Goal: Information Seeking & Learning: Stay updated

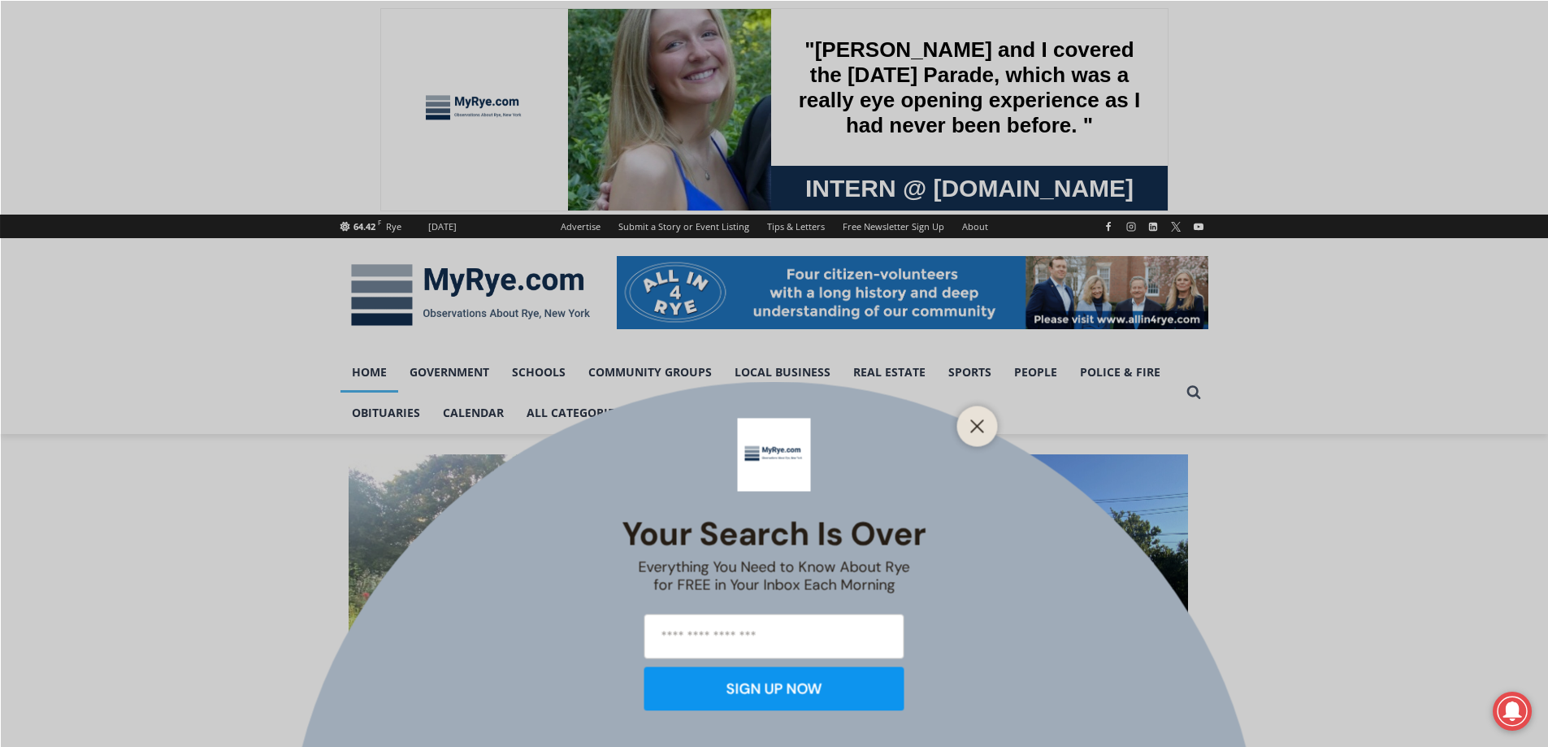
scroll to position [244, 0]
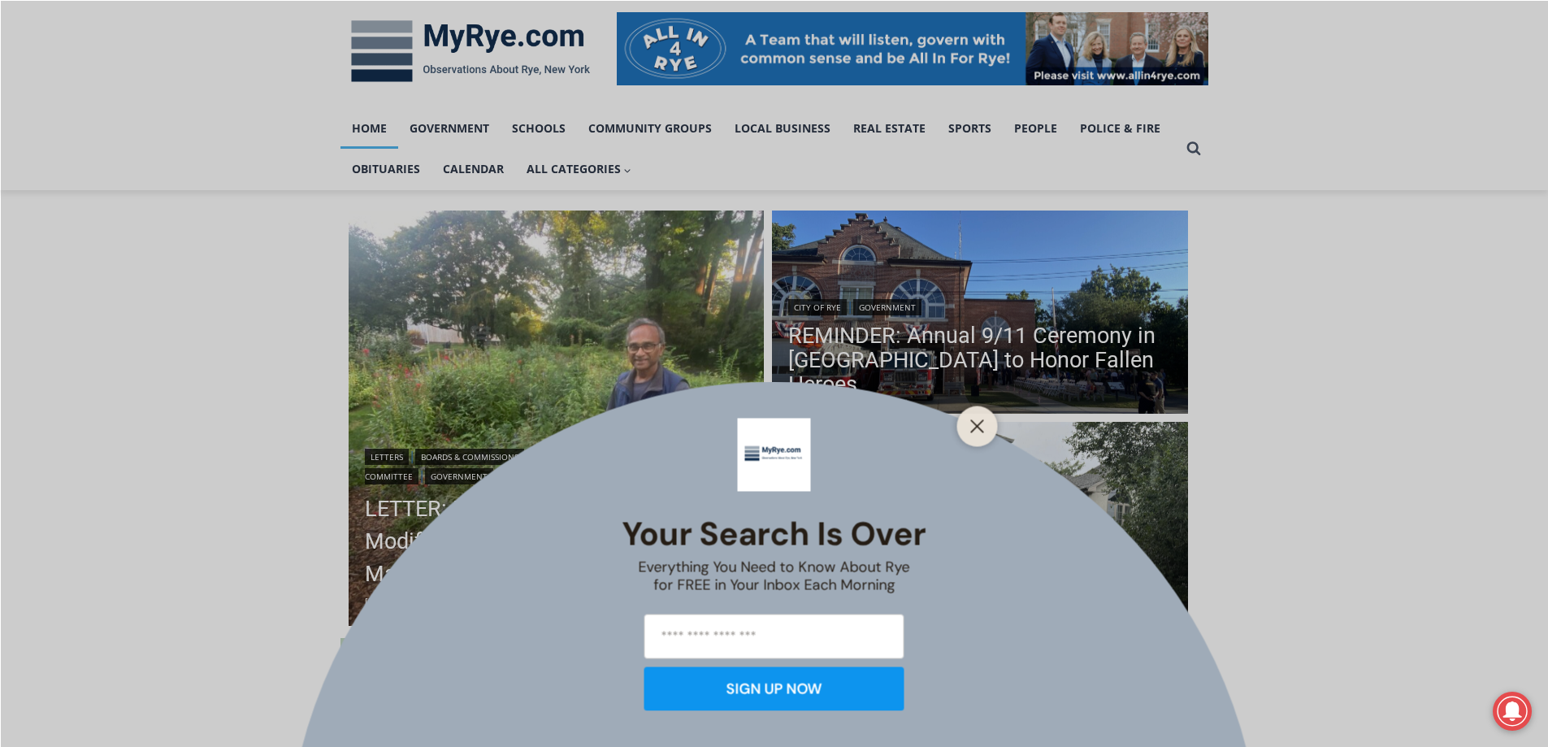
click at [181, 484] on div "Your Search is Over Everything You Need to Know About Rye for FREE in Your Inbo…" at bounding box center [774, 373] width 1548 height 747
click at [975, 431] on icon "Close" at bounding box center [977, 425] width 15 height 15
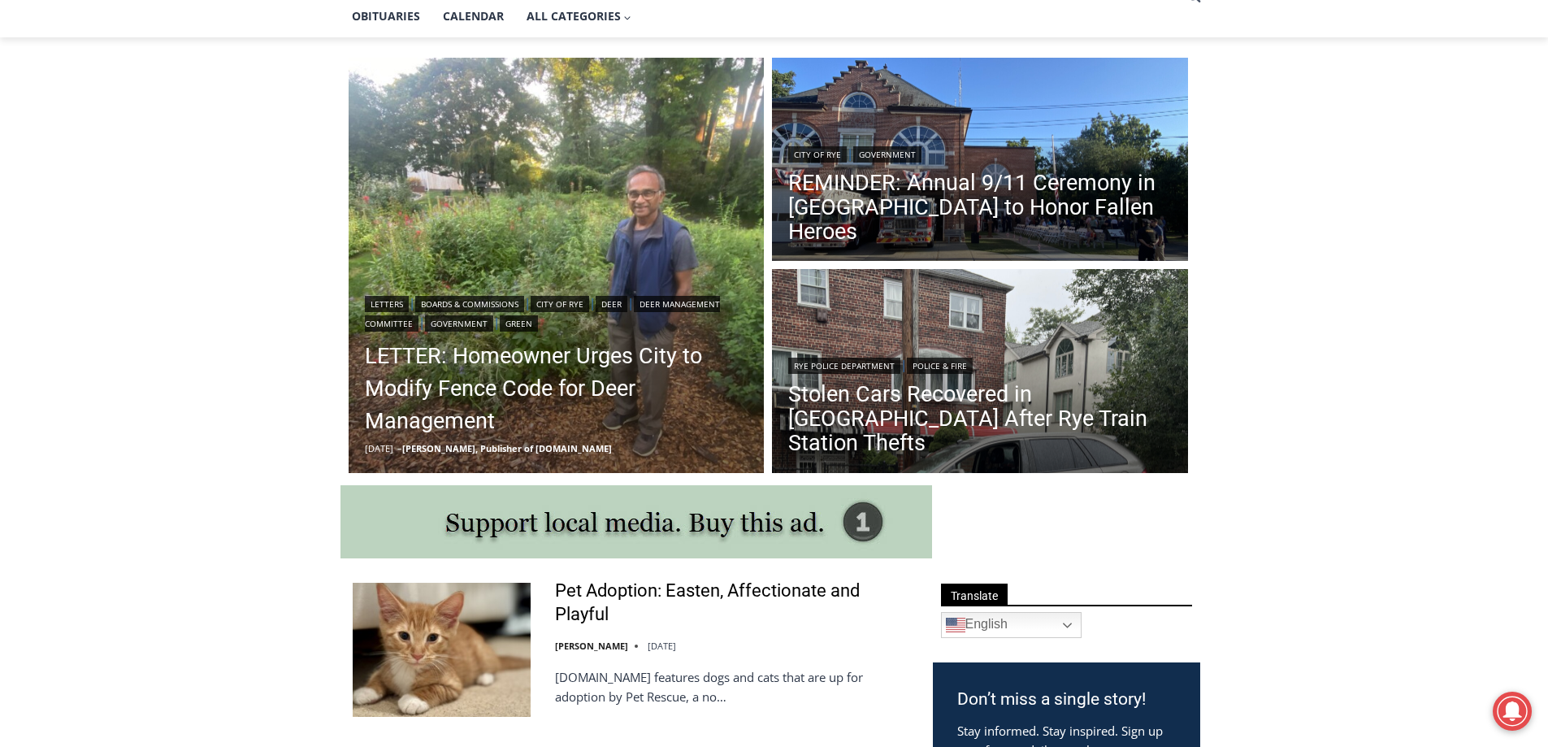
scroll to position [406, 0]
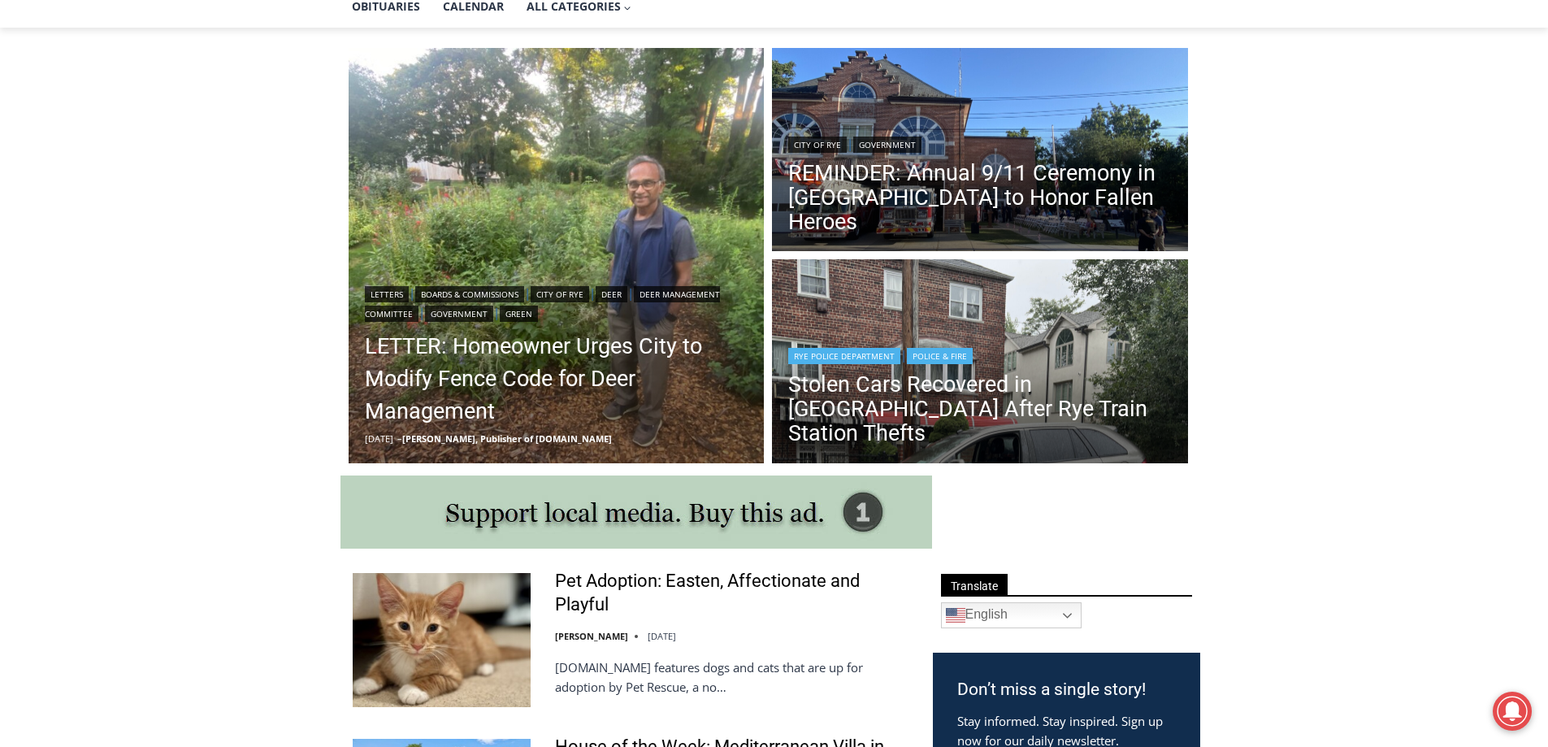
click at [992, 333] on img "Read More Stolen Cars Recovered in Bronx After Rye Train Station Thefts" at bounding box center [980, 363] width 416 height 208
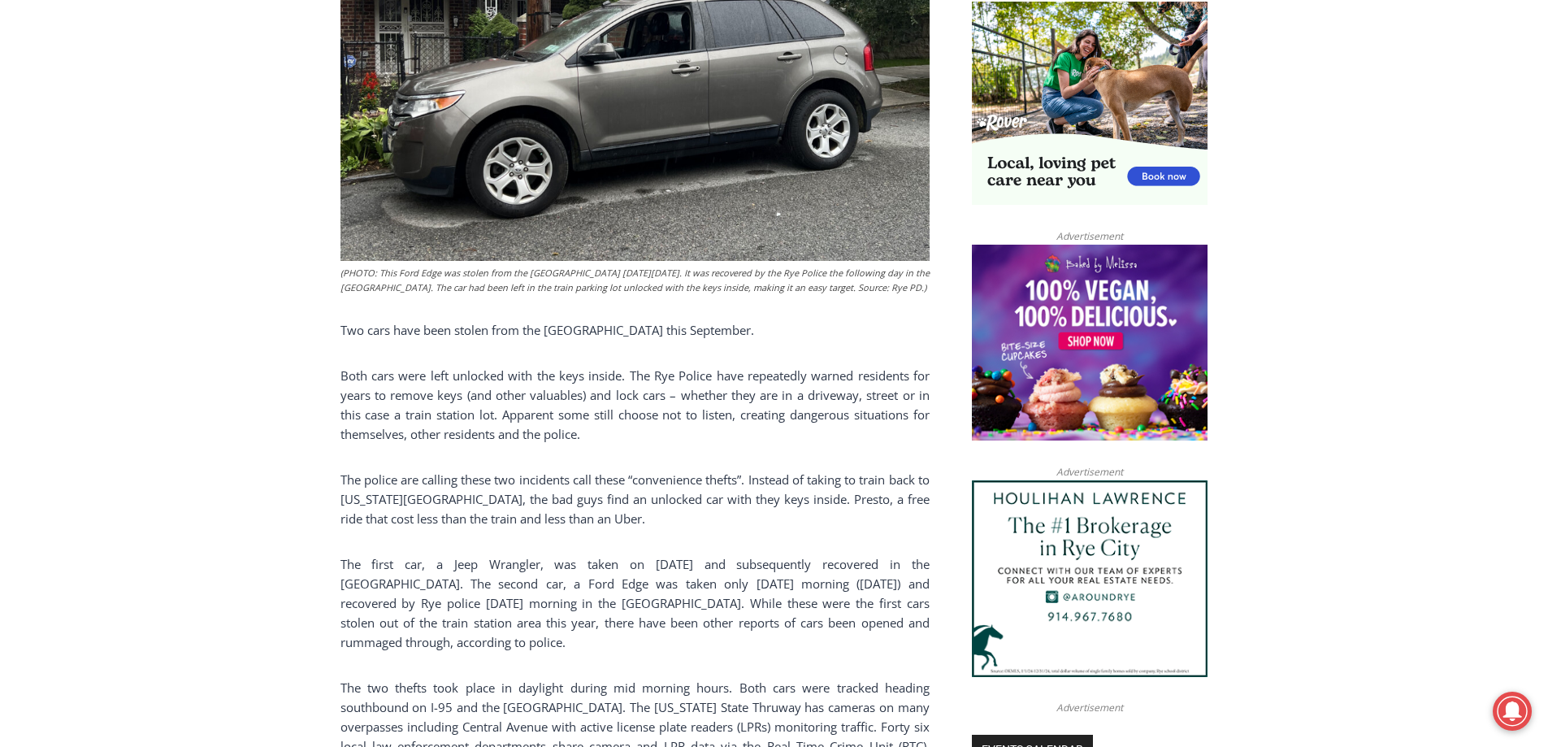
scroll to position [1137, 0]
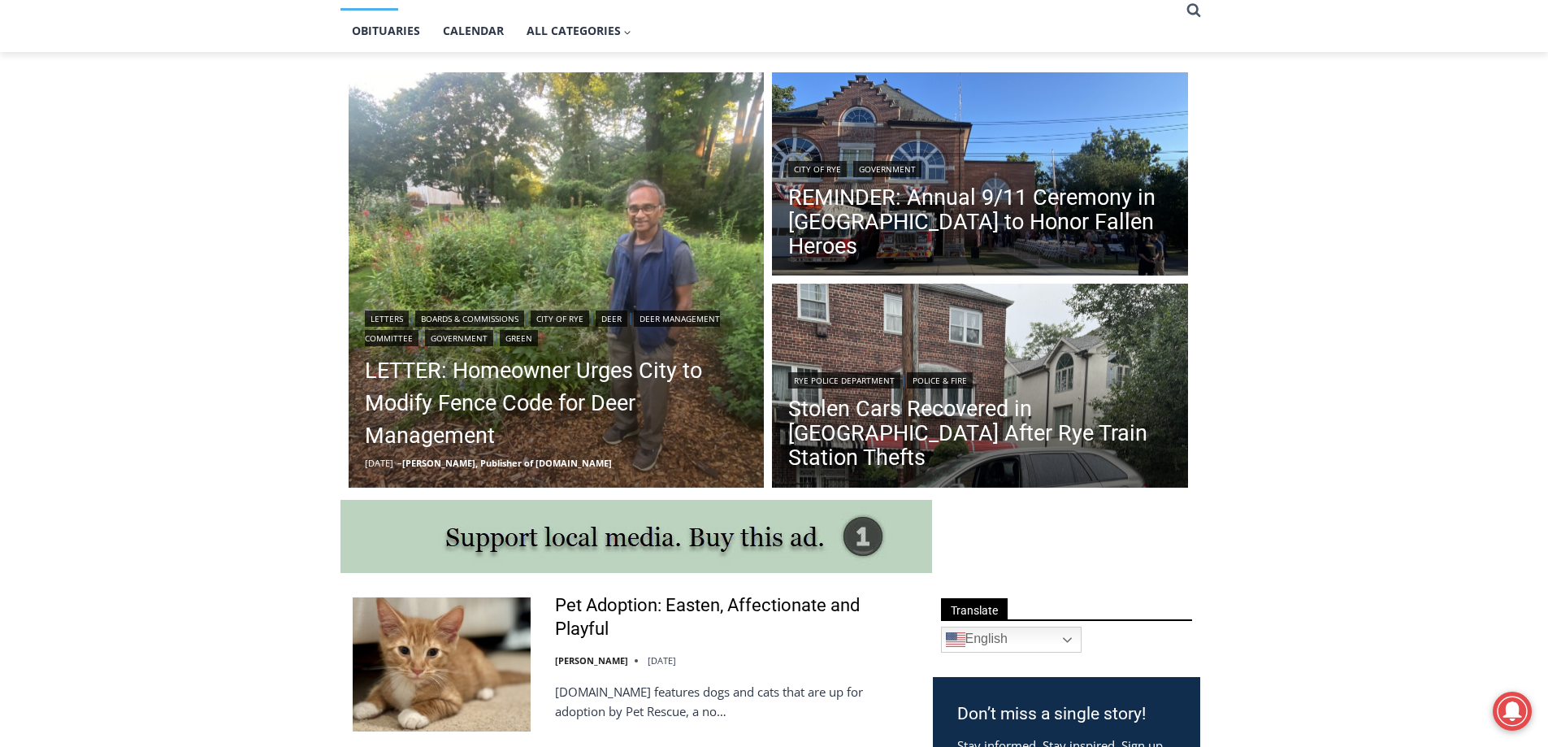
scroll to position [232, 0]
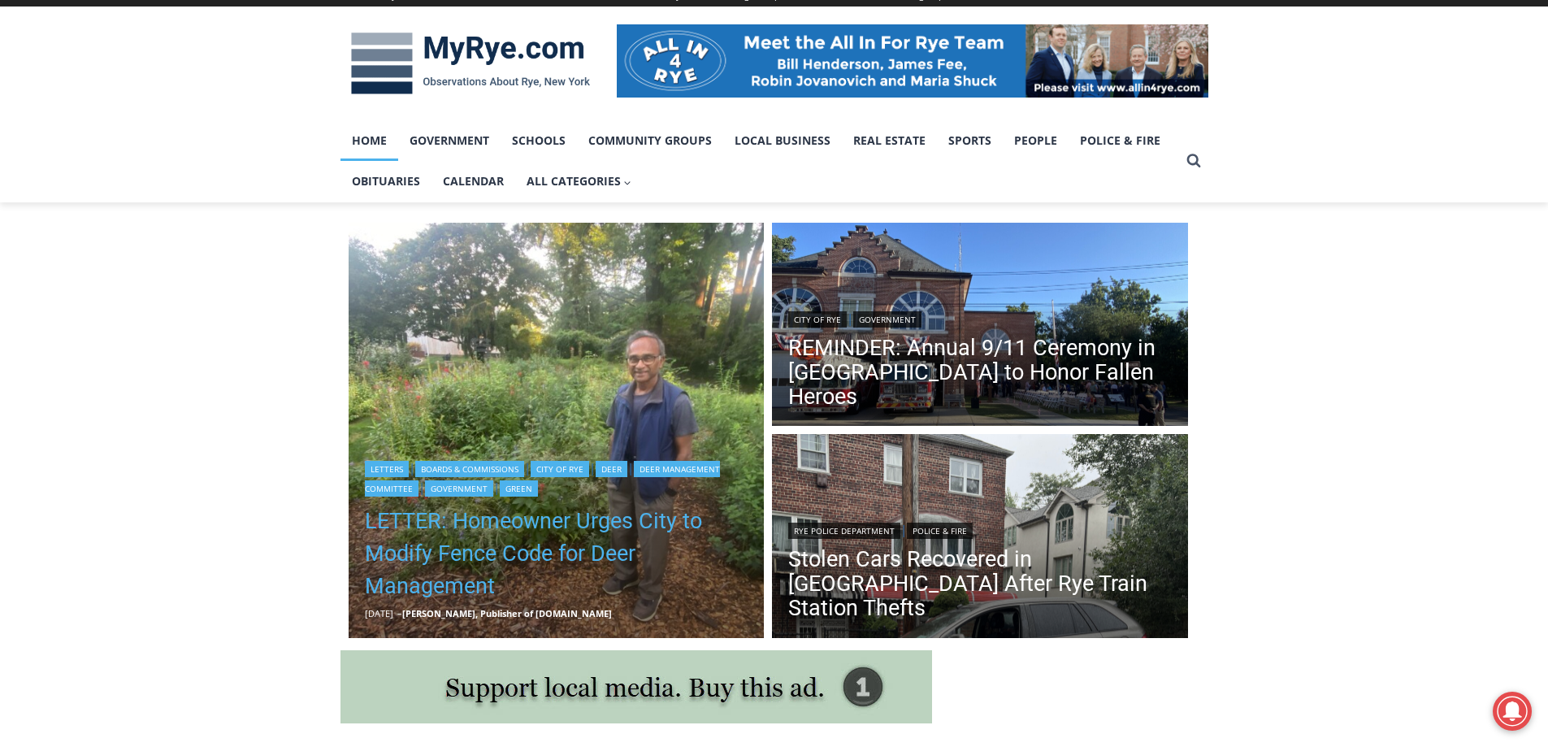
click at [567, 529] on link "LETTER: Homeowner Urges City to Modify Fence Code for Deer Management" at bounding box center [556, 553] width 383 height 97
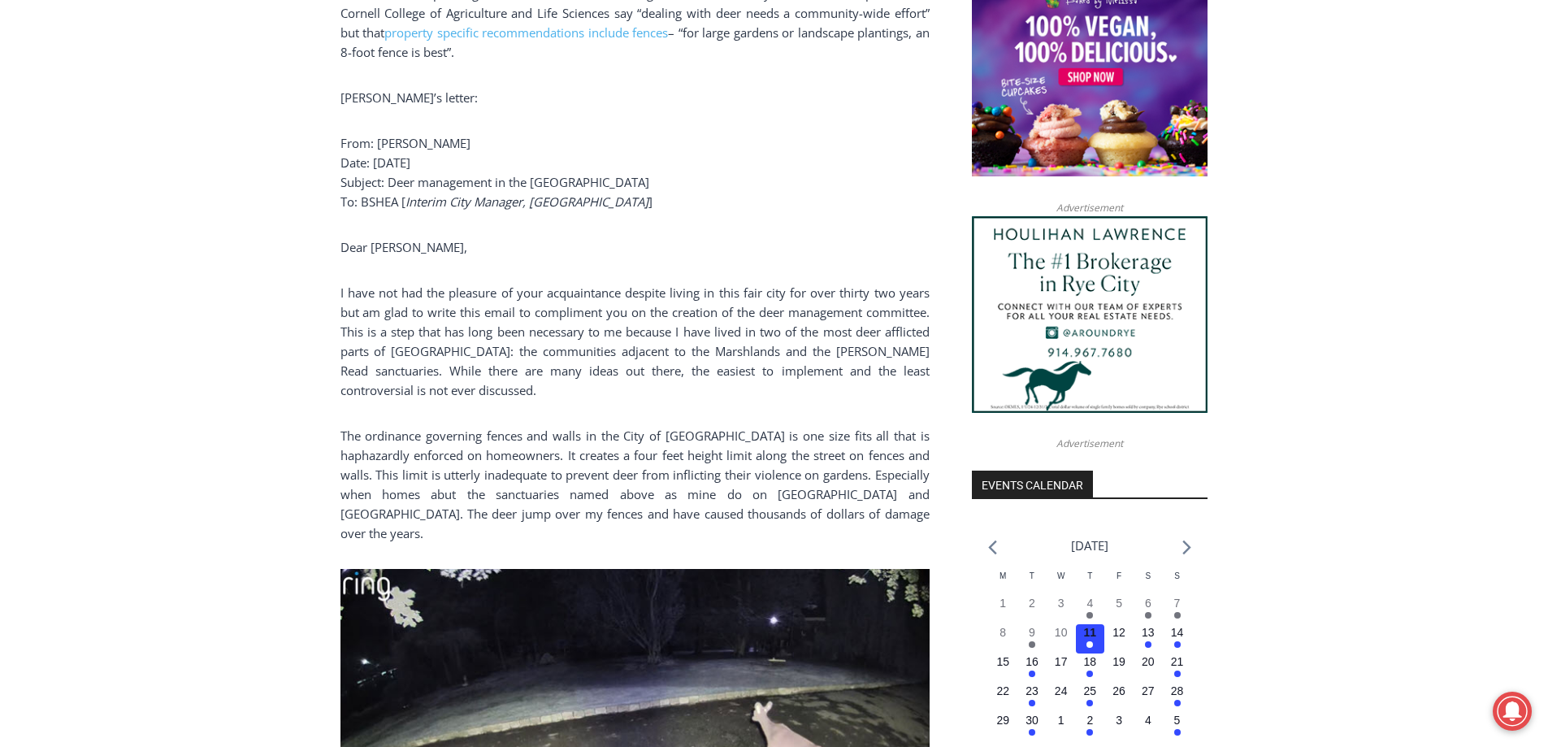
scroll to position [1353, 0]
